Goal: Information Seeking & Learning: Find specific fact

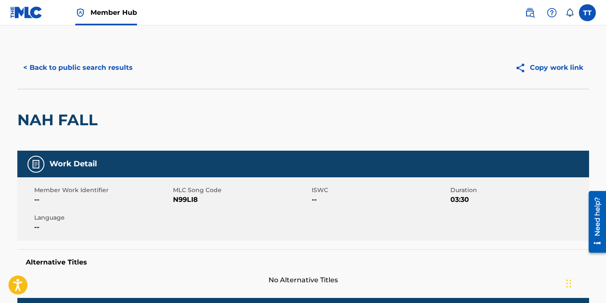
click at [177, 199] on span "N99LI8" at bounding box center [241, 199] width 137 height 10
copy span "N99LI8"
click at [62, 68] on button "< Back to public search results" at bounding box center [77, 67] width 121 height 21
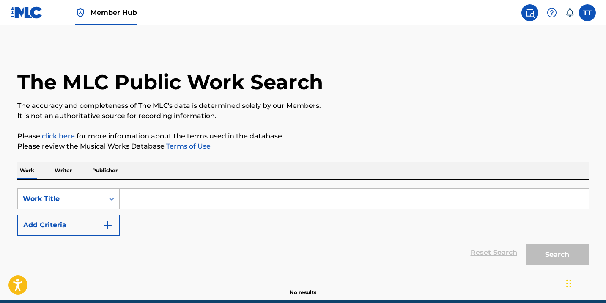
click at [277, 192] on input "Search Form" at bounding box center [354, 198] width 469 height 20
paste input "STRENGTH TO STRENGTH"
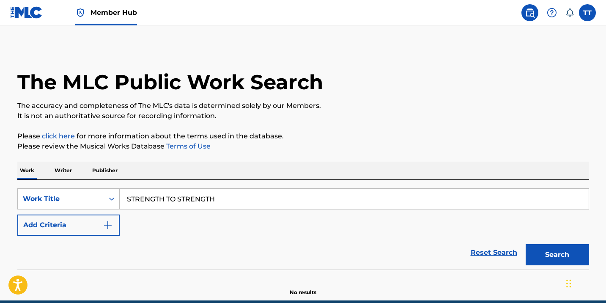
type input "STRENGTH TO STRENGTH"
click at [525, 244] on button "Search" at bounding box center [556, 254] width 63 height 21
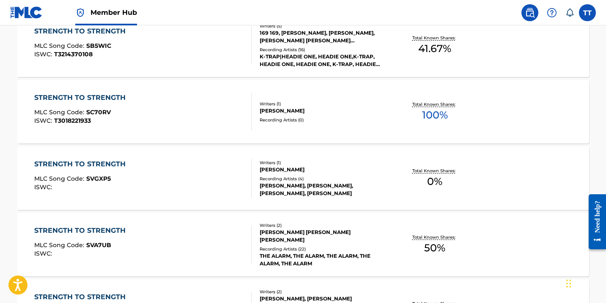
scroll to position [243, 0]
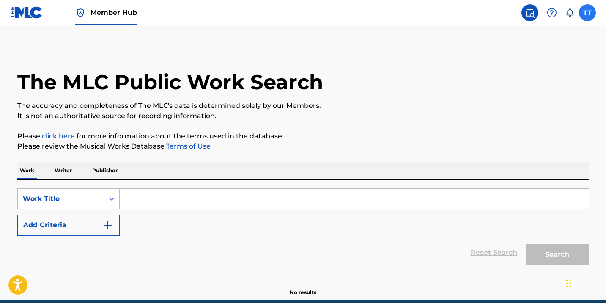
click at [586, 9] on label at bounding box center [587, 12] width 17 height 17
click at [587, 13] on input "TT Tajay Tennant tajay@hapilos.com Notification Preferences Profile Log out" at bounding box center [587, 13] width 0 height 0
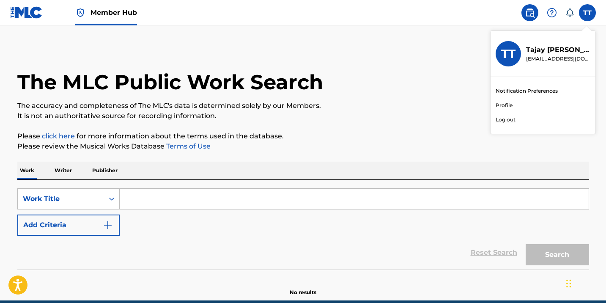
click at [511, 128] on div "Notification Preferences Profile Log out" at bounding box center [542, 105] width 105 height 57
click at [587, 13] on input "TT Tajay Tennant tajay@hapilos.com Notification Preferences Profile Log out" at bounding box center [587, 13] width 0 height 0
click at [509, 123] on div "Notification Preferences Profile Log out" at bounding box center [542, 105] width 105 height 57
click at [587, 13] on input "TT Tajay Tennant tajay@hapilos.com Notification Preferences Profile Log out" at bounding box center [587, 13] width 0 height 0
click at [507, 120] on p "Log out" at bounding box center [505, 120] width 20 height 8
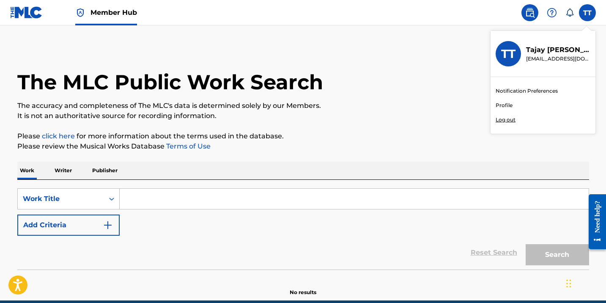
click at [587, 13] on input "TT Tajay Tennant tajay@hapilos.com Notification Preferences Profile Log out" at bounding box center [587, 13] width 0 height 0
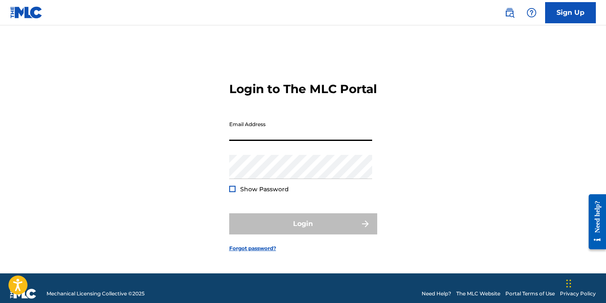
click at [259, 141] on input "Email Address" at bounding box center [300, 129] width 143 height 24
type input "[EMAIL_ADDRESS][DOMAIN_NAME]"
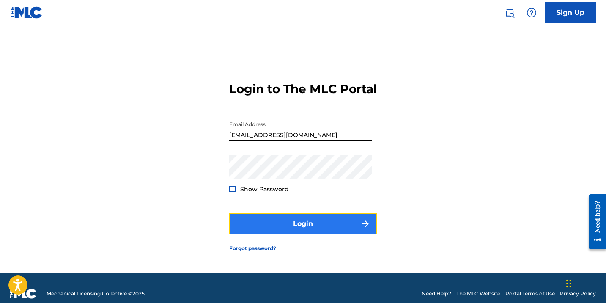
click at [289, 227] on button "Login" at bounding box center [303, 223] width 148 height 21
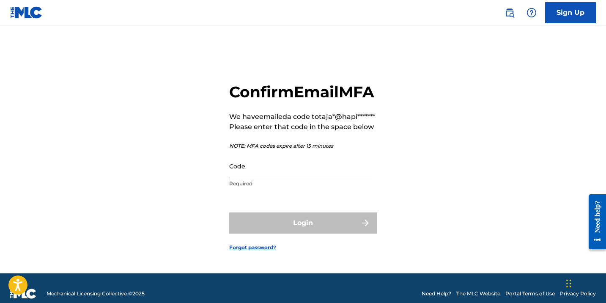
click at [271, 178] on input "Code" at bounding box center [300, 166] width 143 height 24
paste input "316649"
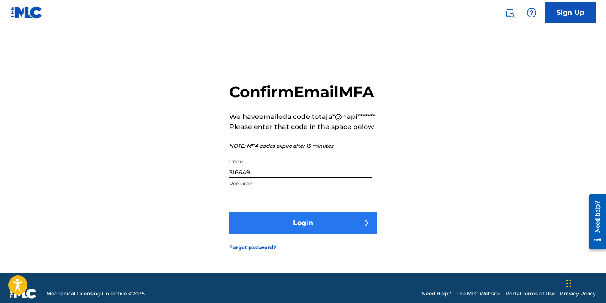
type input "316649"
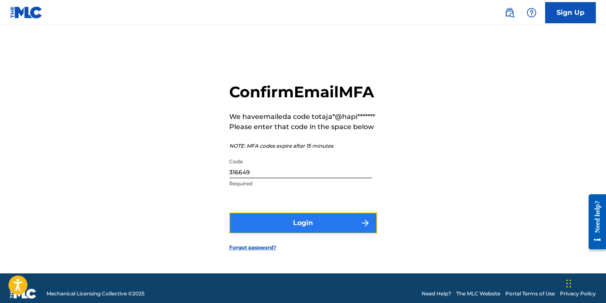
click at [293, 233] on button "Login" at bounding box center [303, 222] width 148 height 21
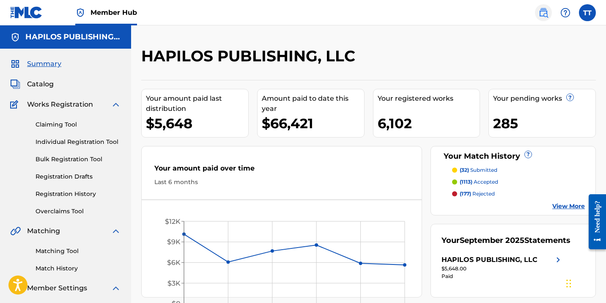
click at [542, 14] on img at bounding box center [543, 13] width 10 height 10
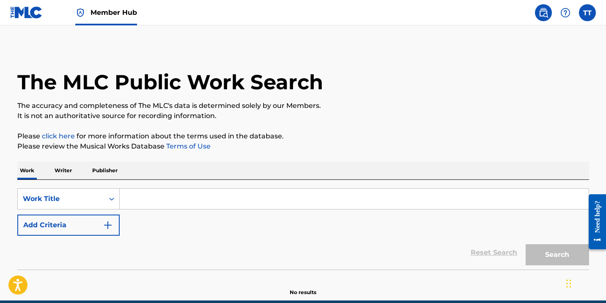
click at [267, 193] on input "Search Form" at bounding box center [354, 198] width 469 height 20
paste input "316649"
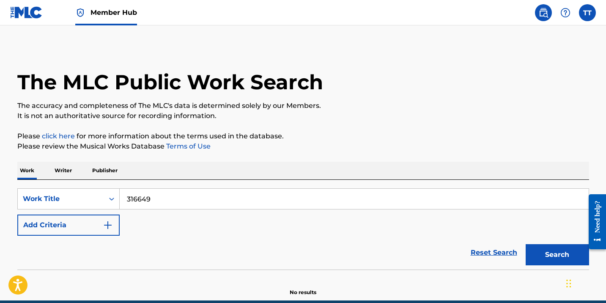
click at [199, 202] on input "316649" at bounding box center [354, 198] width 469 height 20
paste input "STRENGTH TO STRENGTH"
type input "STRENGTH TO STRENGTH"
click at [525, 244] on button "Search" at bounding box center [556, 254] width 63 height 21
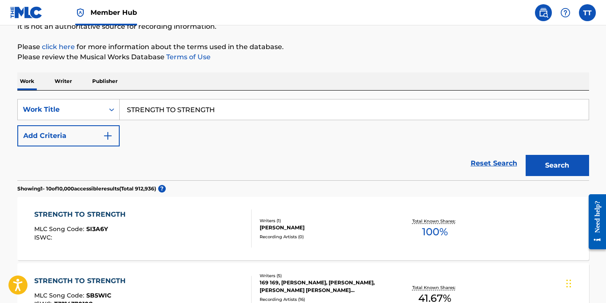
scroll to position [10, 0]
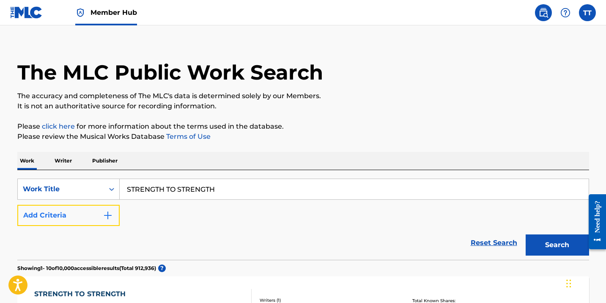
click at [93, 207] on button "Add Criteria" at bounding box center [68, 215] width 102 height 21
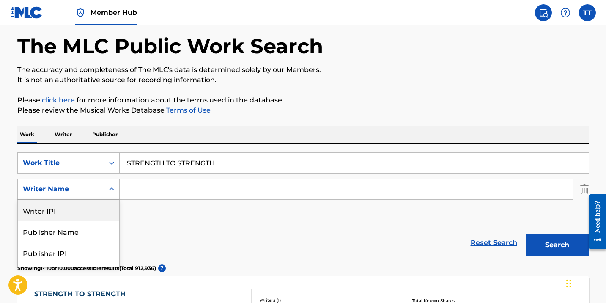
click at [93, 199] on div "Writer IPI, 1 of 5. 5 results available. Use Up and Down to choose options, pre…" at bounding box center [68, 188] width 102 height 21
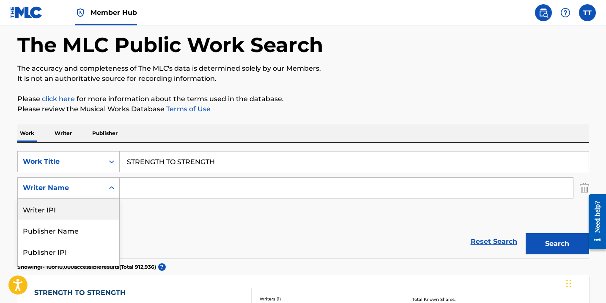
scroll to position [39, 0]
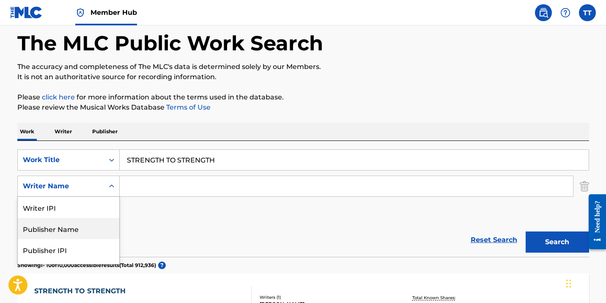
click at [90, 229] on div "Publisher Name" at bounding box center [68, 228] width 101 height 21
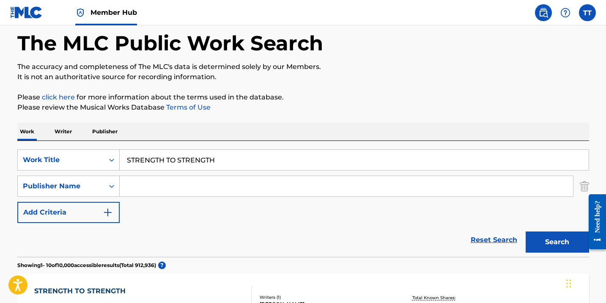
click at [165, 192] on input "Search Form" at bounding box center [346, 186] width 453 height 20
type input "HAPILOS"
click at [525, 231] on button "Search" at bounding box center [556, 241] width 63 height 21
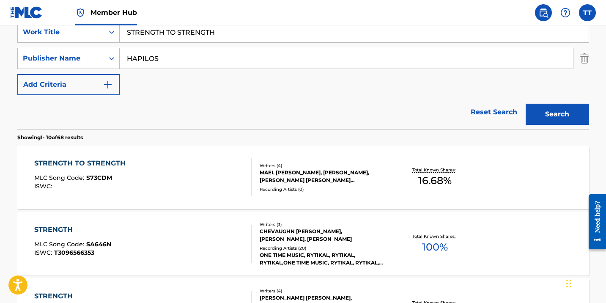
scroll to position [167, 0]
click at [183, 174] on div "STRENGTH TO STRENGTH MLC Song Code : S73CDM ISWC :" at bounding box center [142, 177] width 217 height 38
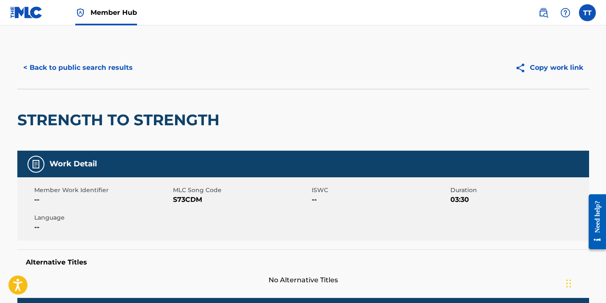
click at [189, 200] on span "S73CDM" at bounding box center [241, 199] width 137 height 10
copy span "S73CDM"
click at [113, 73] on button "< Back to public search results" at bounding box center [77, 67] width 121 height 21
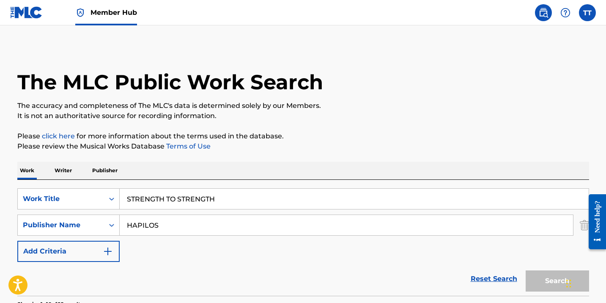
scroll to position [167, 0]
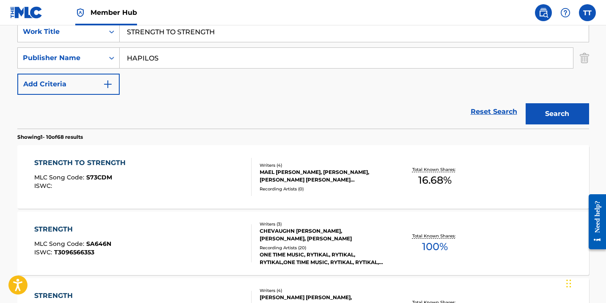
click at [139, 37] on input "STRENGTH TO STRENGTH" at bounding box center [354, 32] width 469 height 20
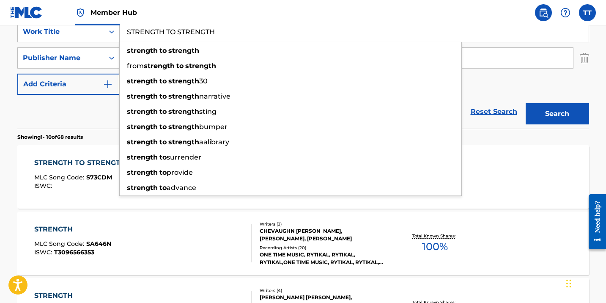
paste input "NAH SWITC"
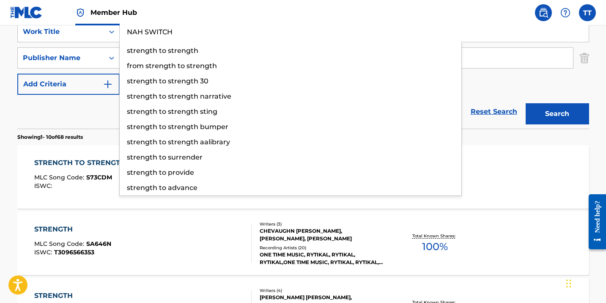
type input "NAH SWITCH"
click at [525, 103] on button "Search" at bounding box center [556, 113] width 63 height 21
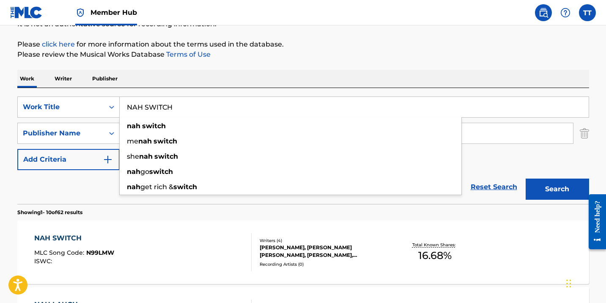
click at [525, 178] on button "Search" at bounding box center [556, 188] width 63 height 21
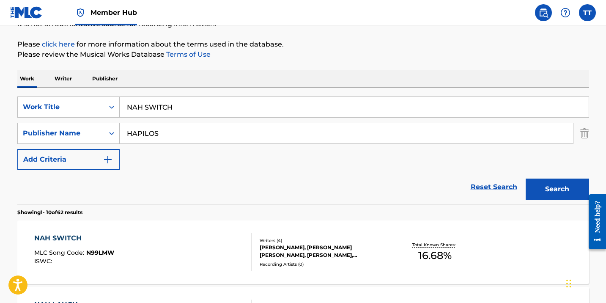
click at [215, 234] on div "NAH SWITCH MLC Song Code : N99LMW ISWC :" at bounding box center [142, 252] width 217 height 38
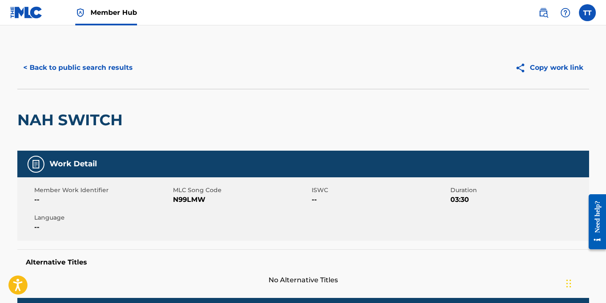
click at [188, 202] on span "N99LMW" at bounding box center [241, 199] width 137 height 10
copy span "N99LMW"
click at [88, 62] on button "< Back to public search results" at bounding box center [77, 67] width 121 height 21
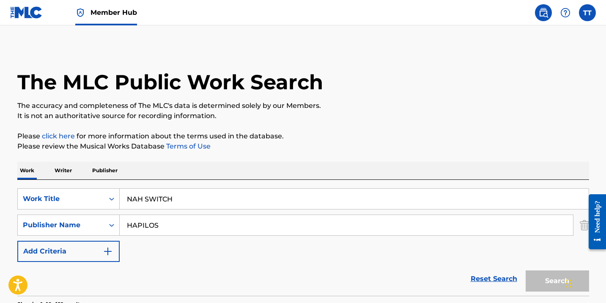
scroll to position [92, 0]
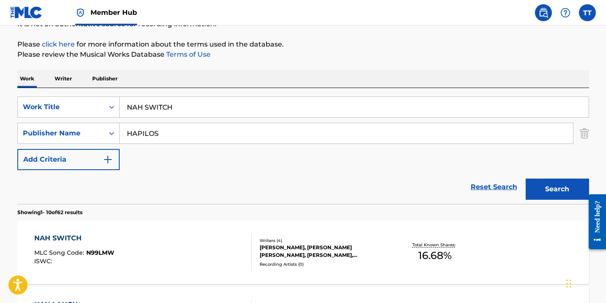
click at [141, 109] on input "NAH SWITCH" at bounding box center [354, 107] width 469 height 20
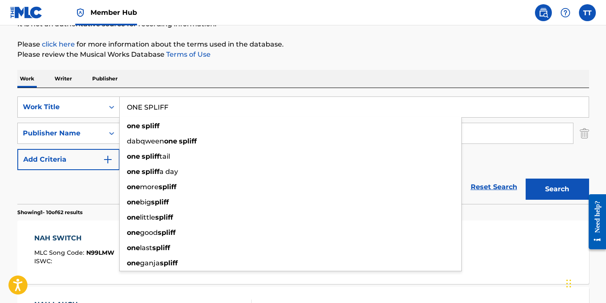
type input "ONE SPLIFF"
click at [525, 178] on button "Search" at bounding box center [556, 188] width 63 height 21
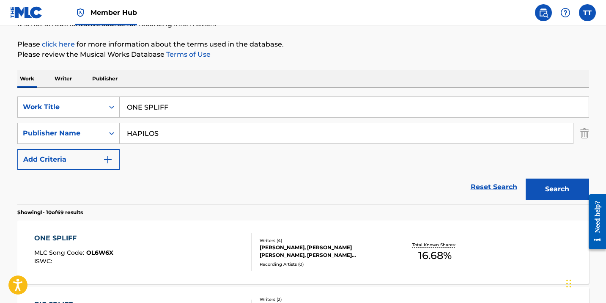
click at [94, 236] on div "ONE SPLIFF" at bounding box center [73, 238] width 79 height 10
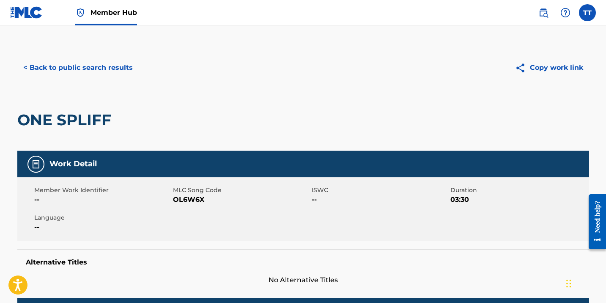
click at [194, 200] on span "OL6W6X" at bounding box center [241, 199] width 137 height 10
copy span "OL6W6X"
